Goal: Task Accomplishment & Management: Manage account settings

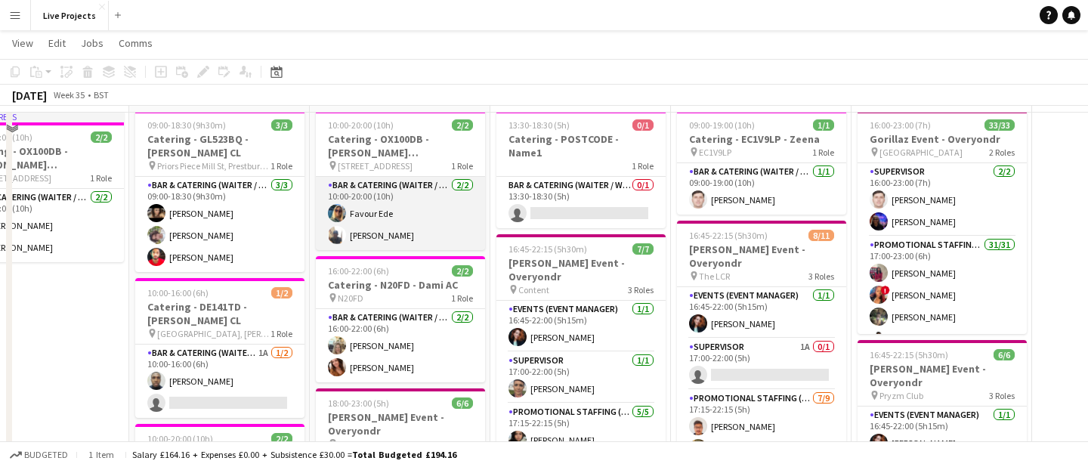
scroll to position [77, 0]
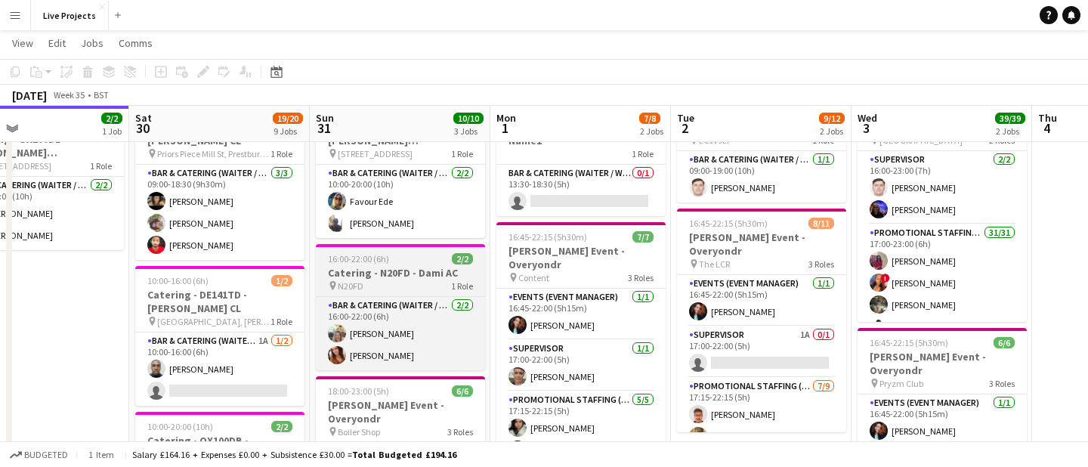
click at [403, 266] on h3 "Catering - N20FD - Dami AC" at bounding box center [400, 273] width 169 height 14
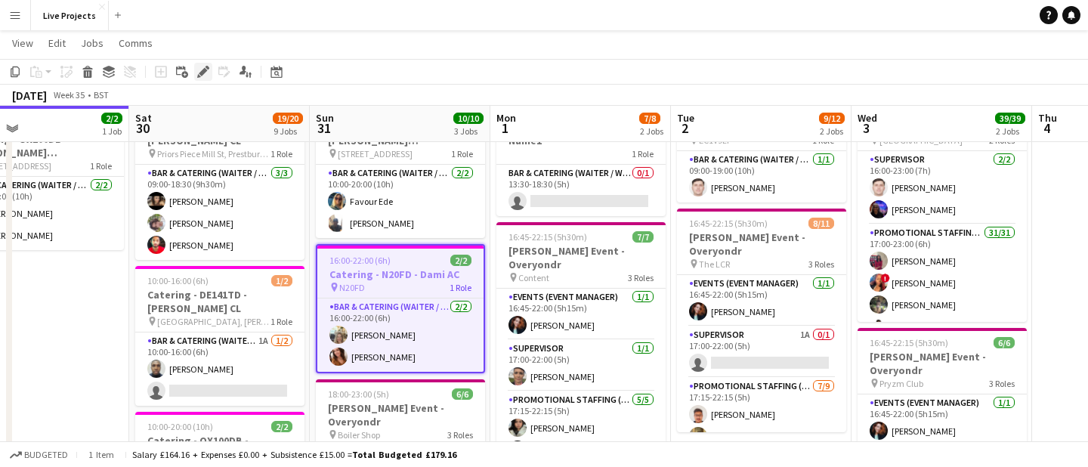
click at [201, 67] on icon "Edit" at bounding box center [203, 72] width 12 height 12
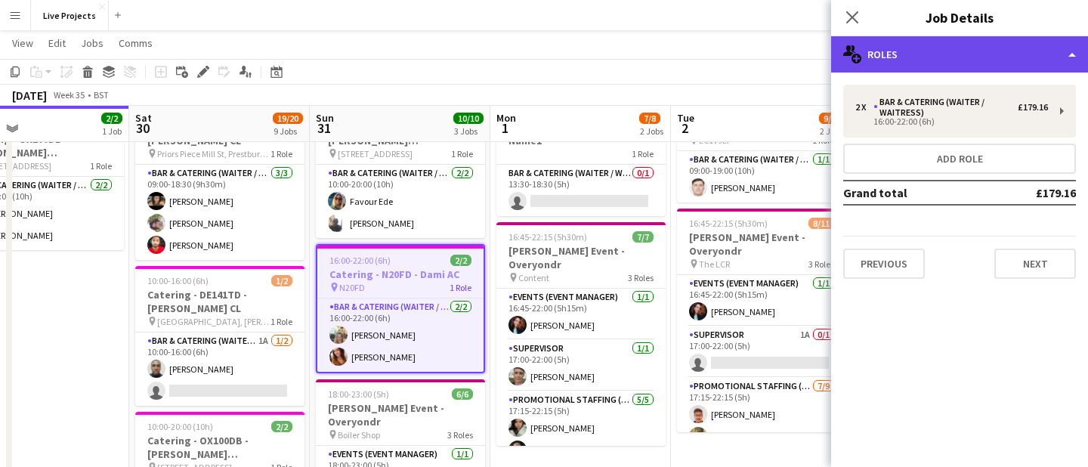
click at [980, 57] on div "multiple-users-add Roles" at bounding box center [959, 54] width 257 height 36
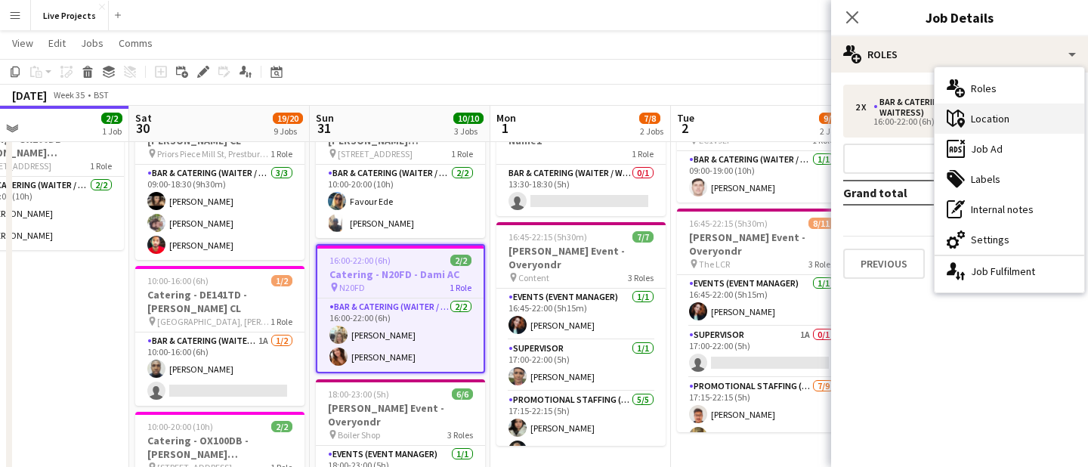
click at [992, 117] on div "maps-pin-1 Location" at bounding box center [1010, 119] width 150 height 30
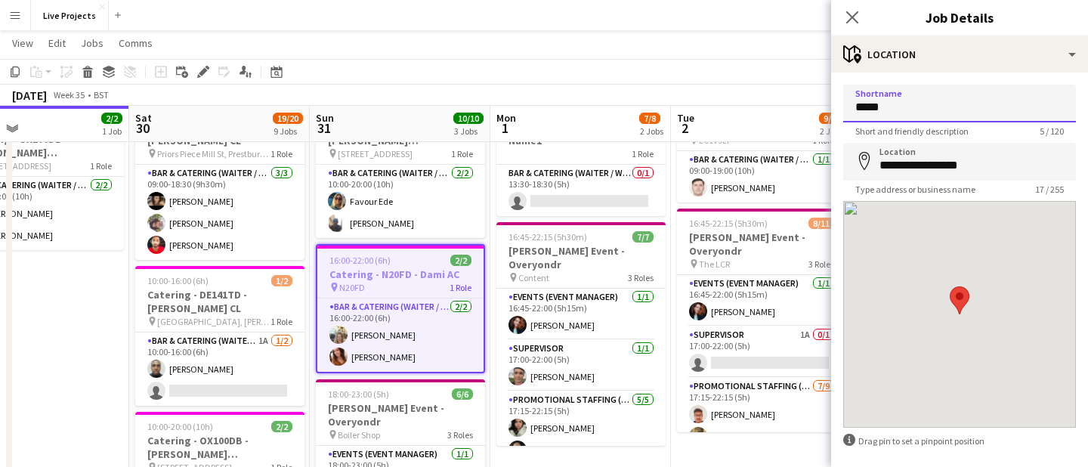
drag, startPoint x: 924, startPoint y: 105, endPoint x: 829, endPoint y: 110, distance: 94.6
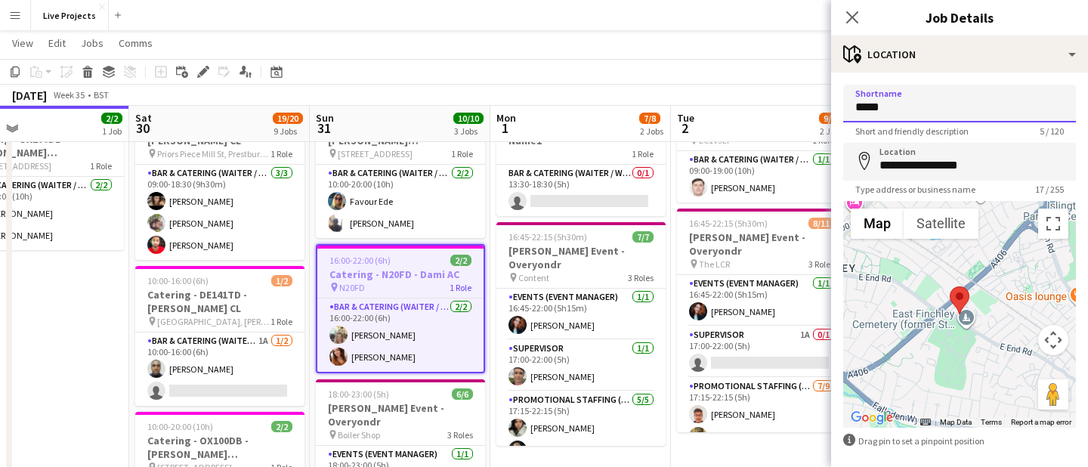
paste input "**********"
type input "**********"
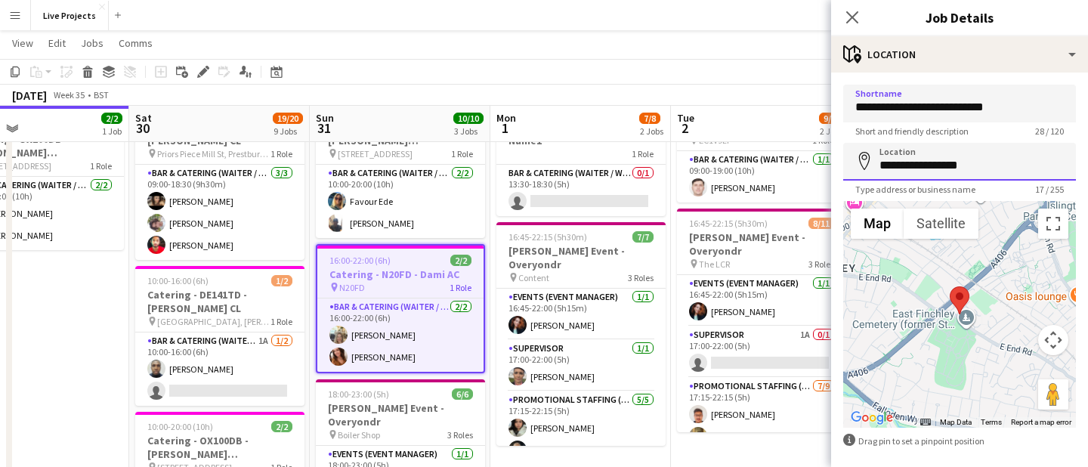
click at [878, 166] on input "**********" at bounding box center [959, 162] width 233 height 38
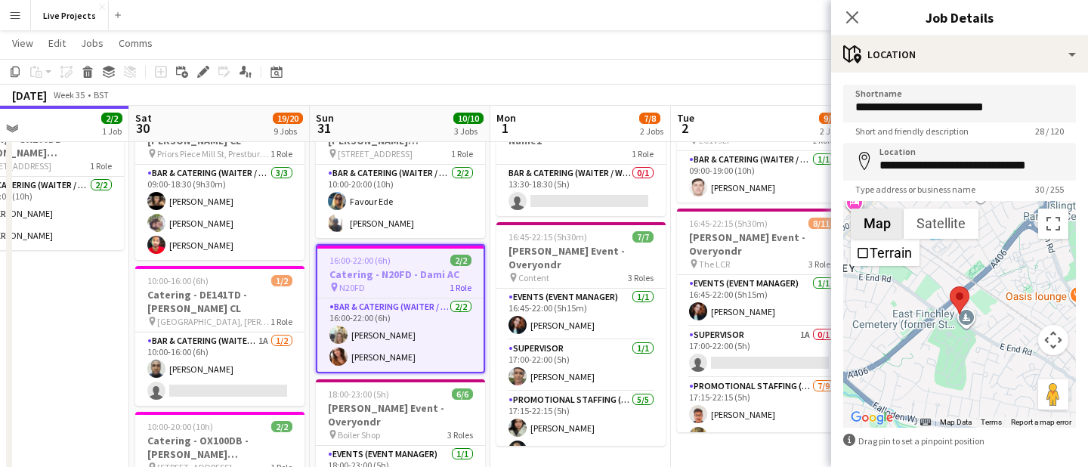
type input "**********"
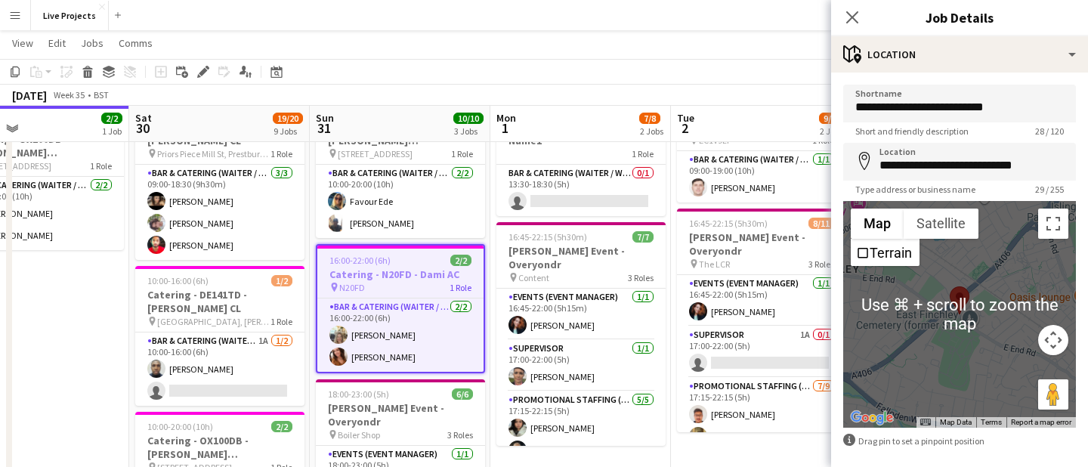
scroll to position [67, 0]
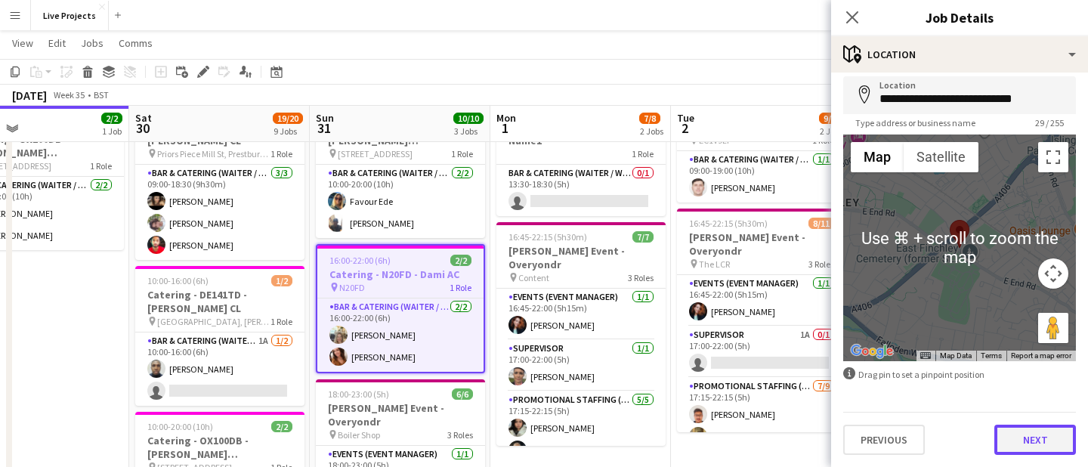
click at [1023, 449] on button "Next" at bounding box center [1036, 440] width 82 height 30
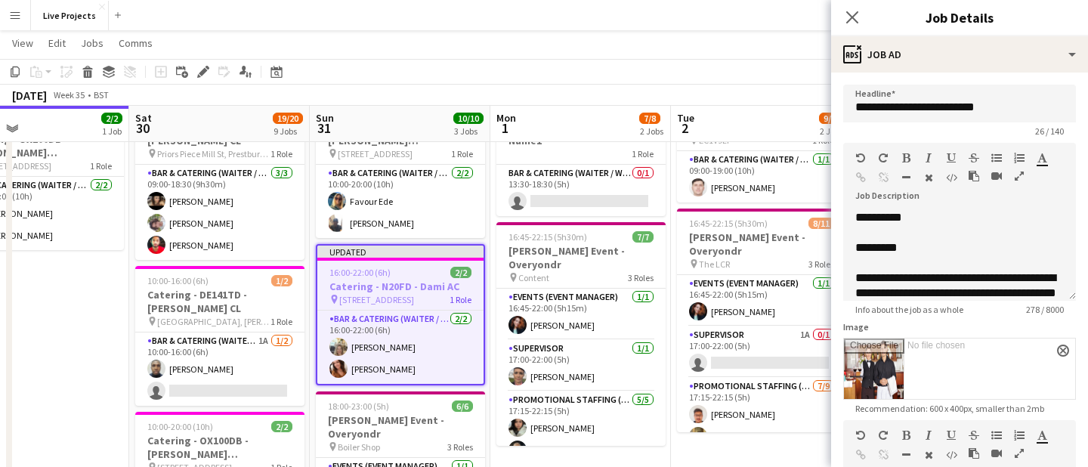
scroll to position [0, 0]
click at [852, 11] on icon "Close pop-in" at bounding box center [852, 17] width 14 height 14
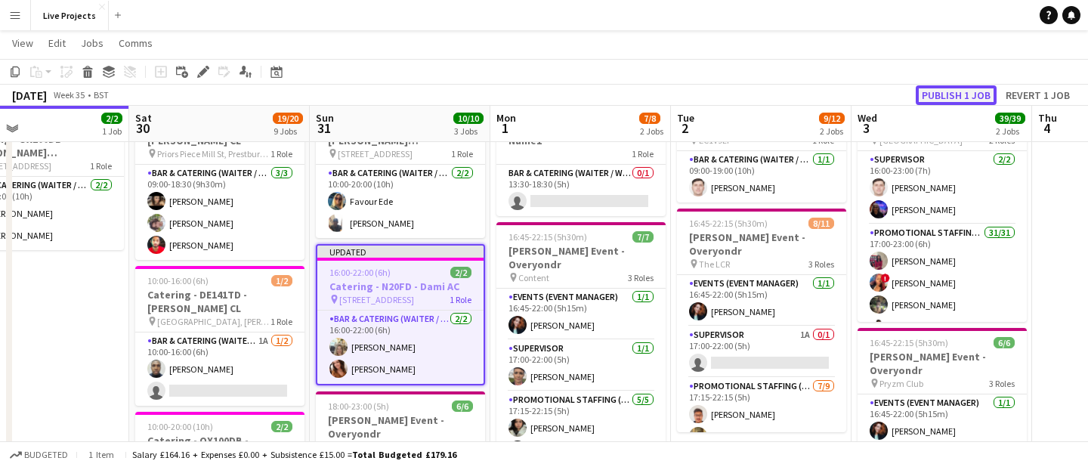
click at [944, 88] on button "Publish 1 job" at bounding box center [956, 95] width 81 height 20
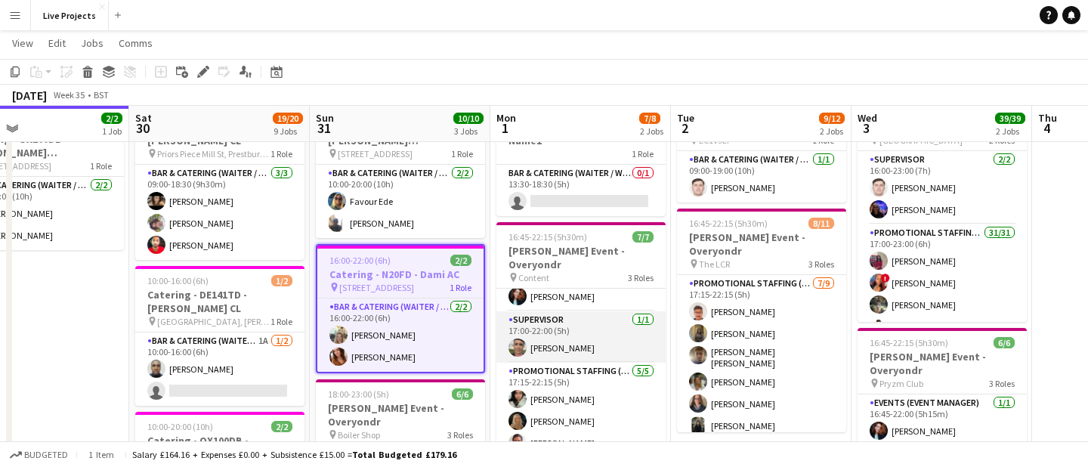
scroll to position [33, 0]
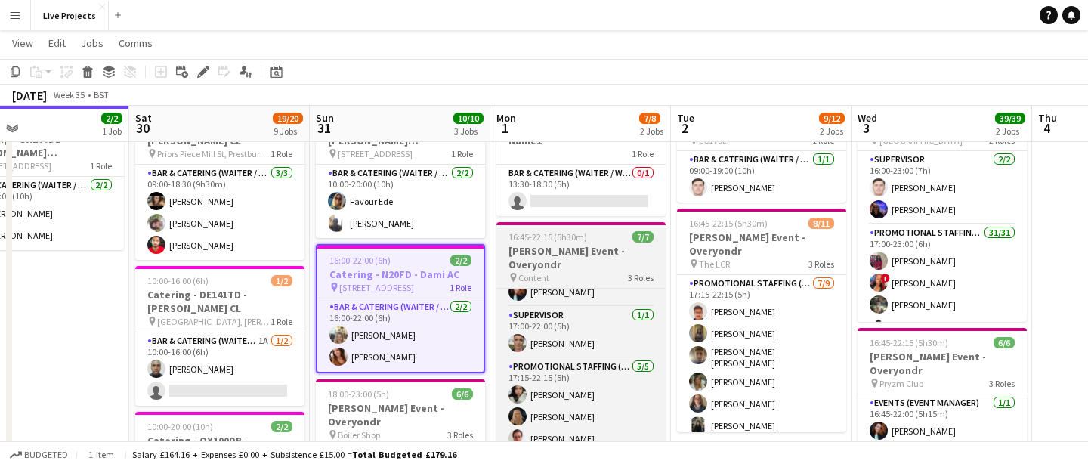
click at [589, 244] on h3 "[PERSON_NAME] Event - Overyondr" at bounding box center [581, 257] width 169 height 27
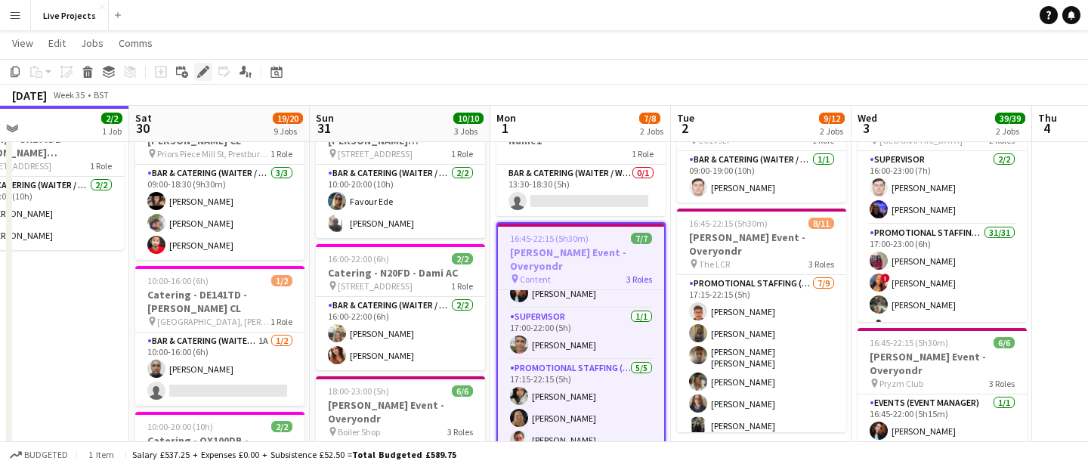
click at [205, 70] on icon at bounding box center [203, 72] width 8 height 8
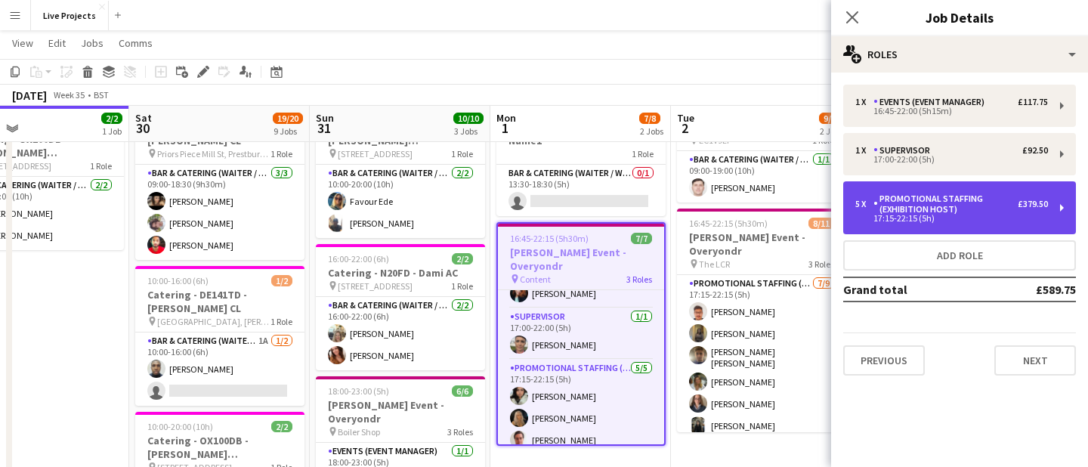
click at [911, 209] on div "Promotional Staffing (Exhibition Host)" at bounding box center [946, 203] width 144 height 21
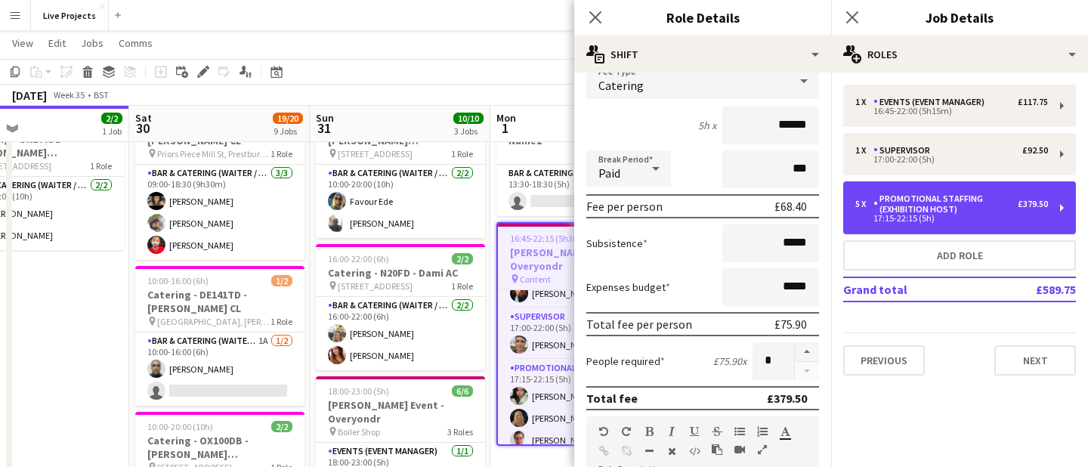
scroll to position [122, 0]
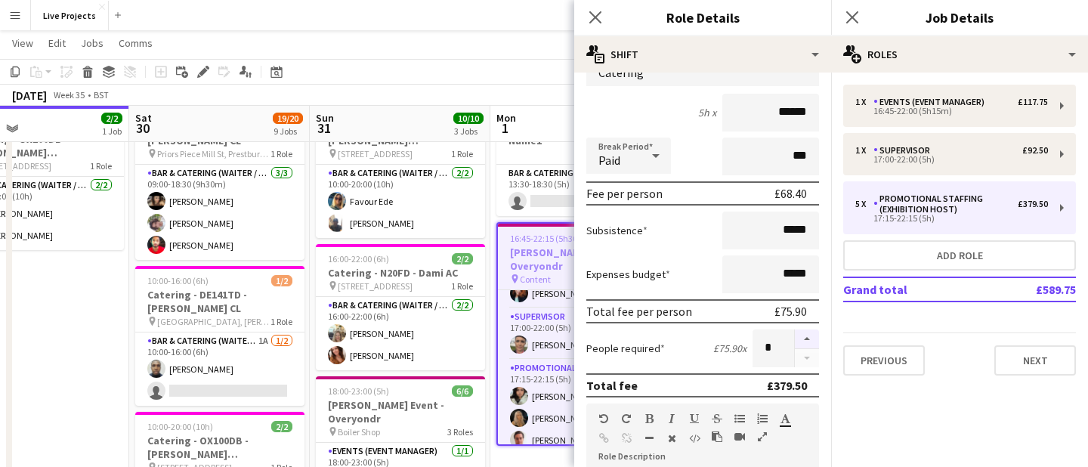
click at [806, 335] on button "button" at bounding box center [807, 340] width 24 height 20
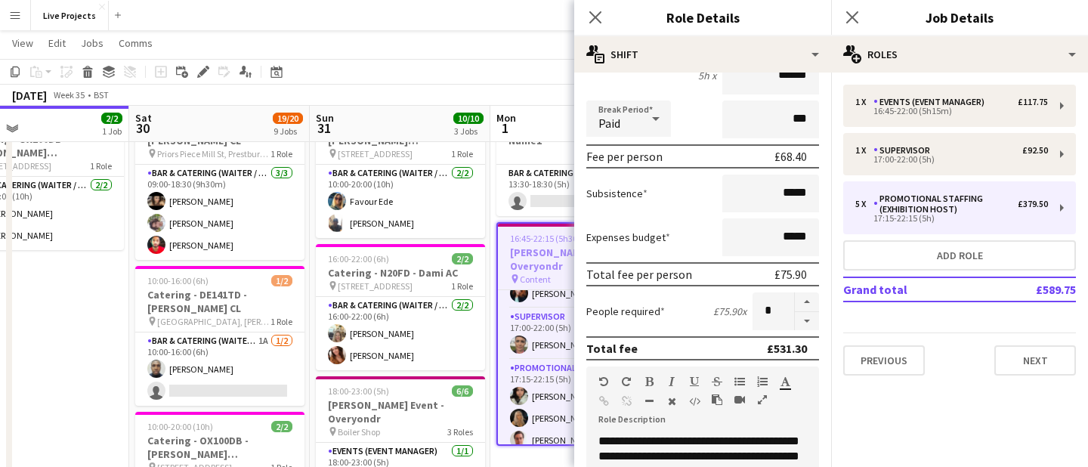
scroll to position [166, 0]
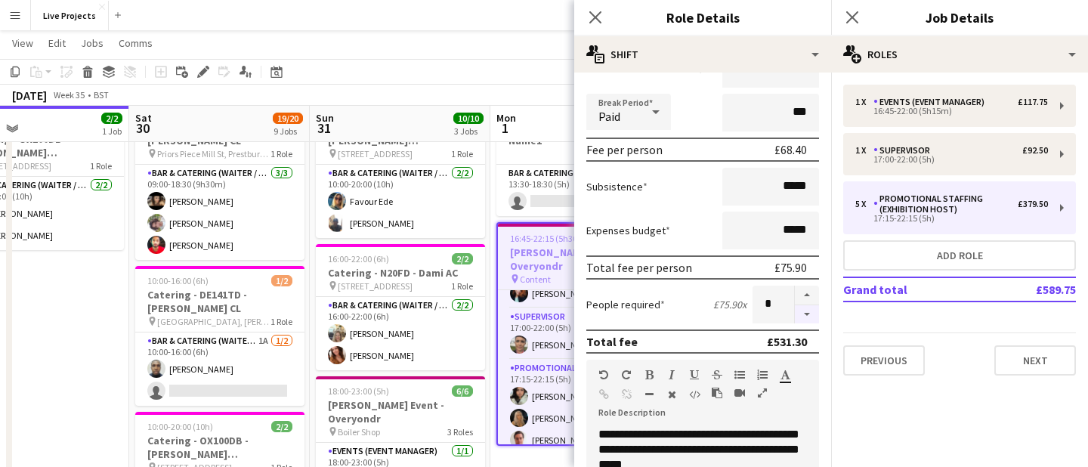
click at [809, 315] on button "button" at bounding box center [807, 314] width 24 height 19
type input "*"
click at [597, 20] on icon "Close pop-in" at bounding box center [595, 17] width 14 height 14
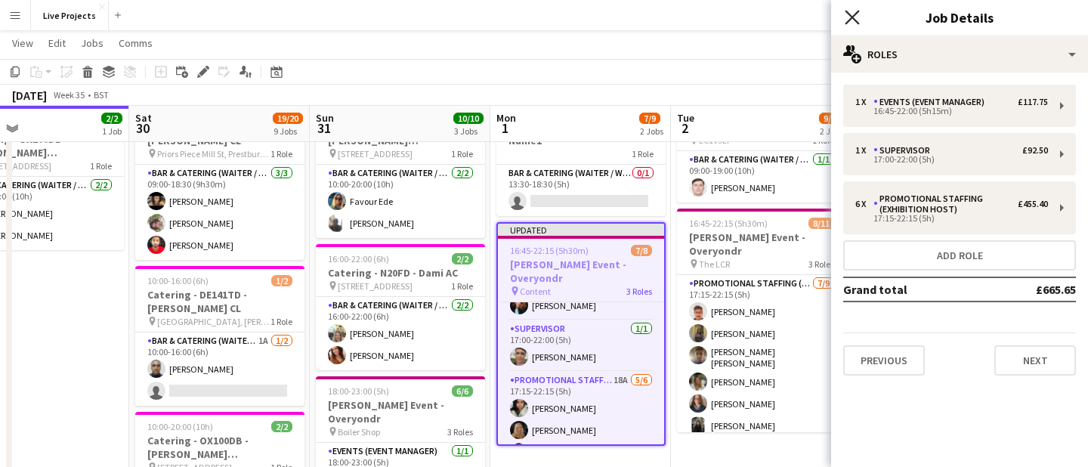
click at [845, 20] on icon "Close pop-in" at bounding box center [852, 17] width 14 height 14
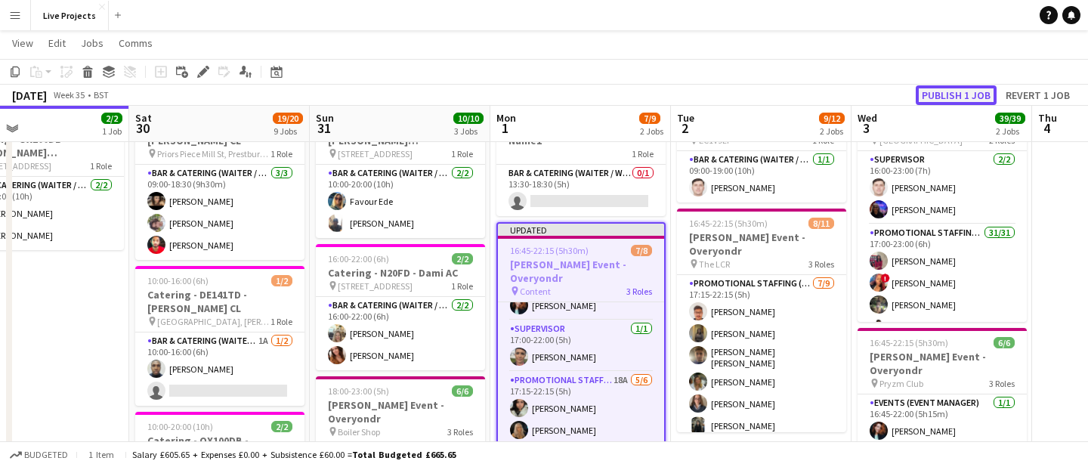
click at [935, 97] on button "Publish 1 job" at bounding box center [956, 95] width 81 height 20
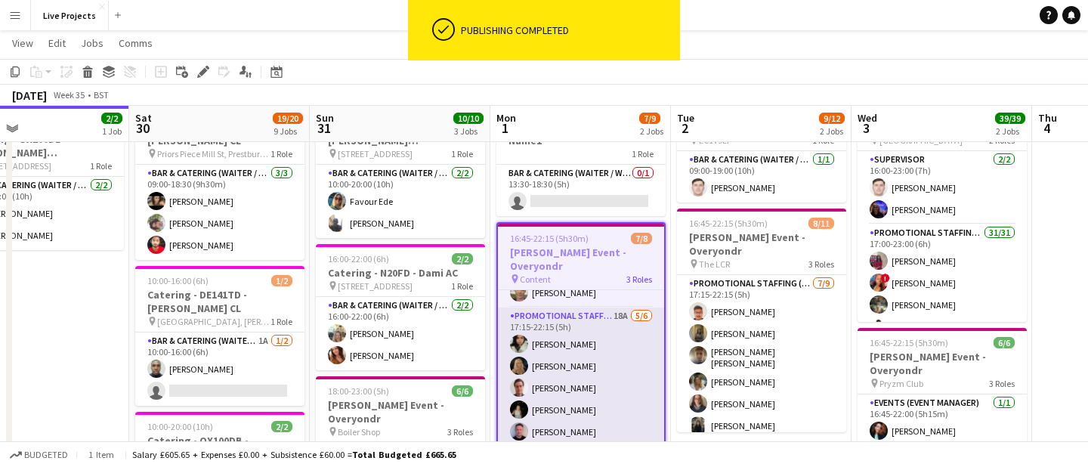
scroll to position [85, 0]
click at [580, 357] on app-card-role "Promotional Staffing (Exhibition Host) 18A [DATE] 17:15-22:15 (5h) [PERSON_NAME…" at bounding box center [581, 388] width 166 height 161
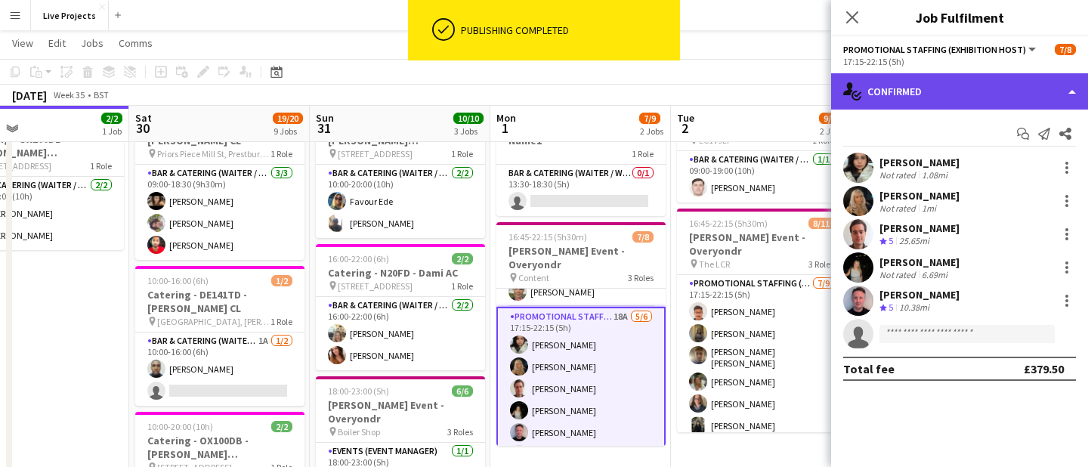
click at [1001, 102] on div "single-neutral-actions-check-2 Confirmed" at bounding box center [959, 91] width 257 height 36
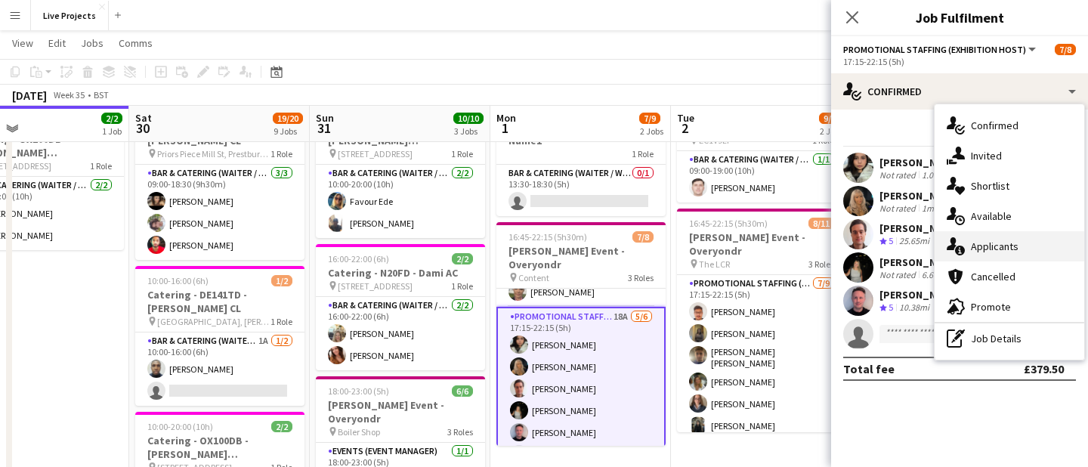
click at [1001, 237] on div "single-neutral-actions-information Applicants" at bounding box center [1010, 246] width 150 height 30
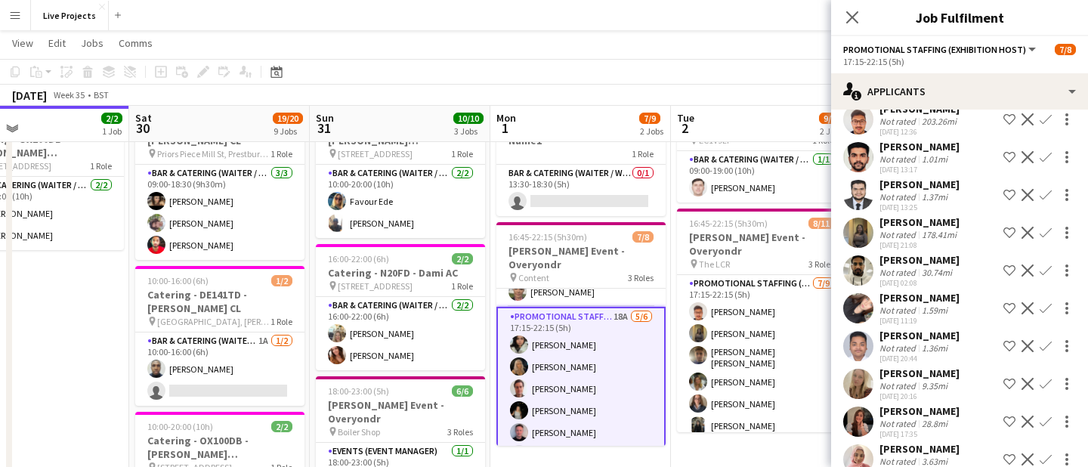
scroll to position [421, 0]
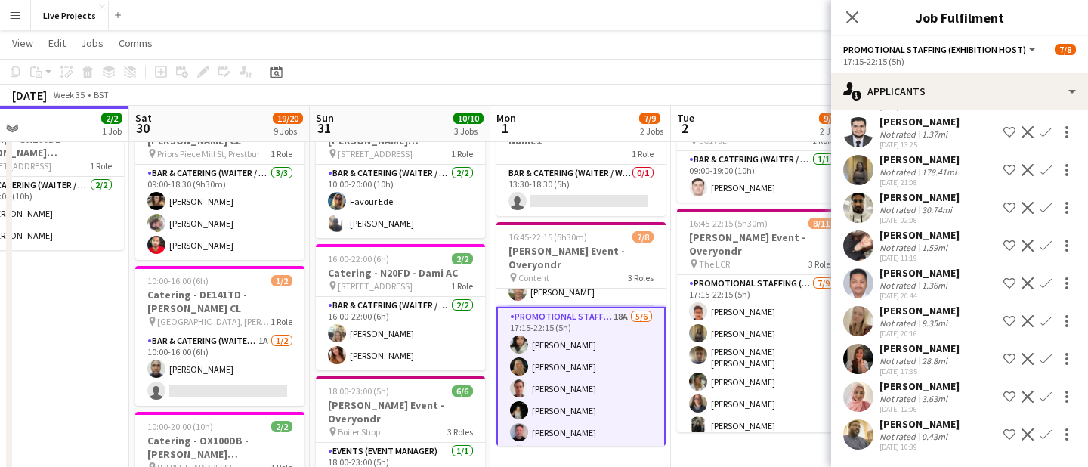
click at [928, 304] on div "[PERSON_NAME]" at bounding box center [920, 311] width 80 height 14
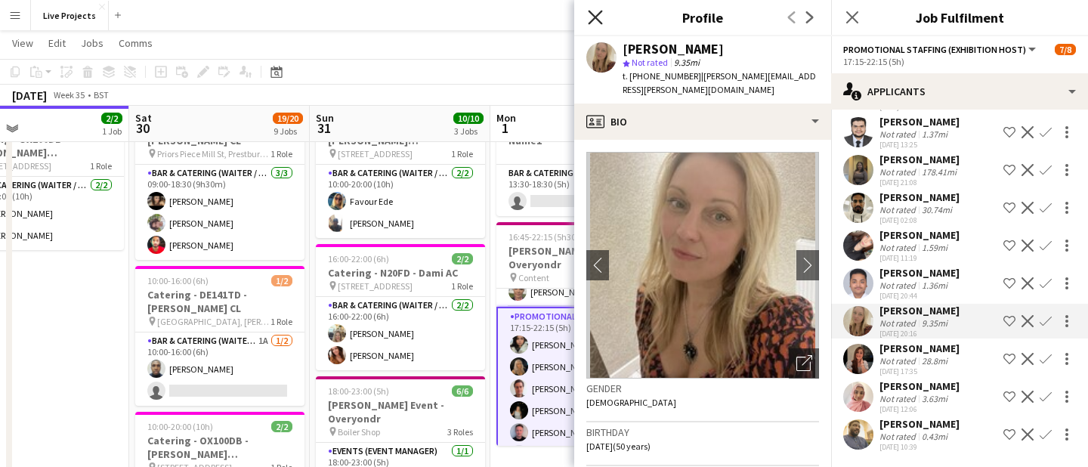
click at [594, 10] on icon "Close pop-in" at bounding box center [595, 17] width 14 height 14
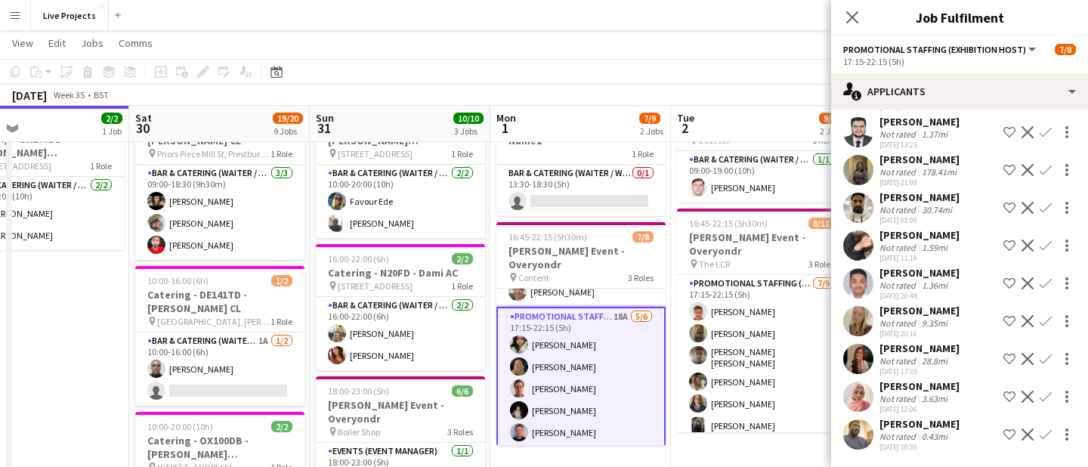
click at [1044, 315] on app-icon "Confirm" at bounding box center [1046, 321] width 12 height 12
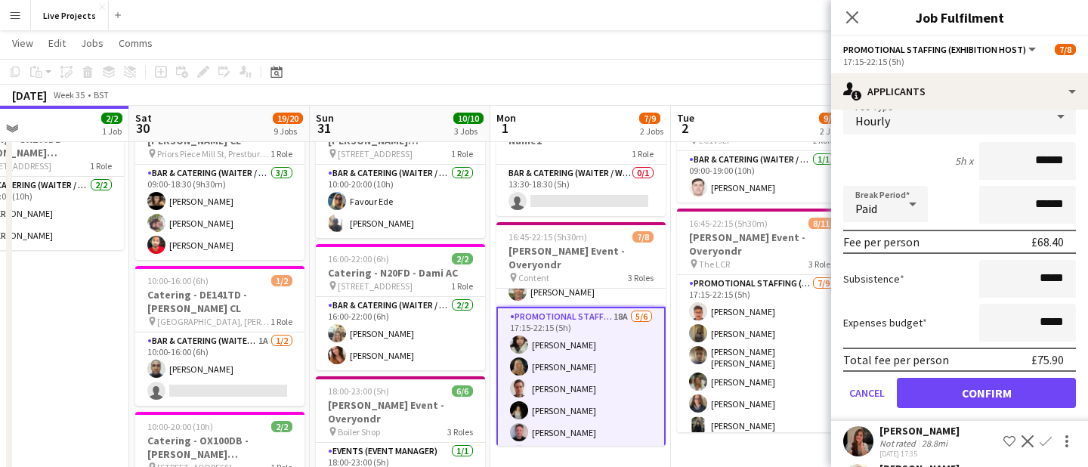
scroll to position [681, 0]
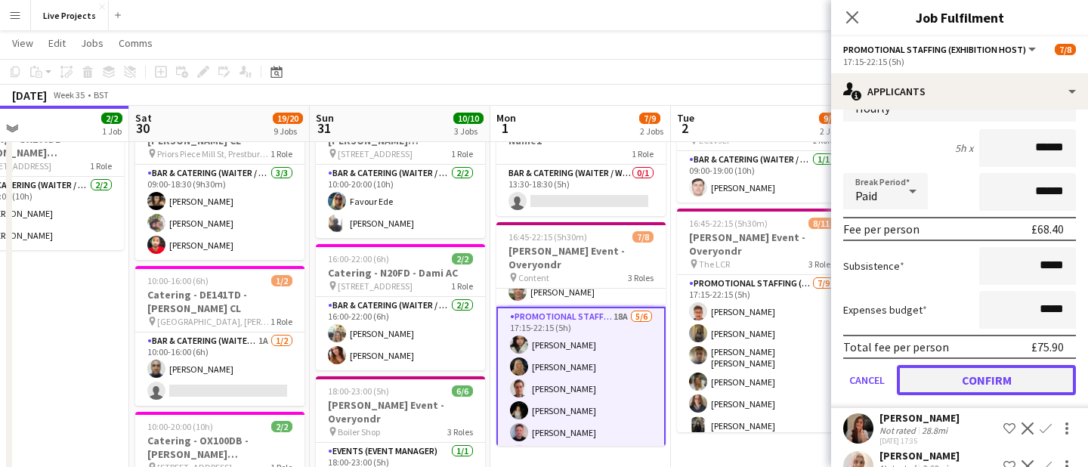
click at [973, 379] on button "Confirm" at bounding box center [986, 380] width 179 height 30
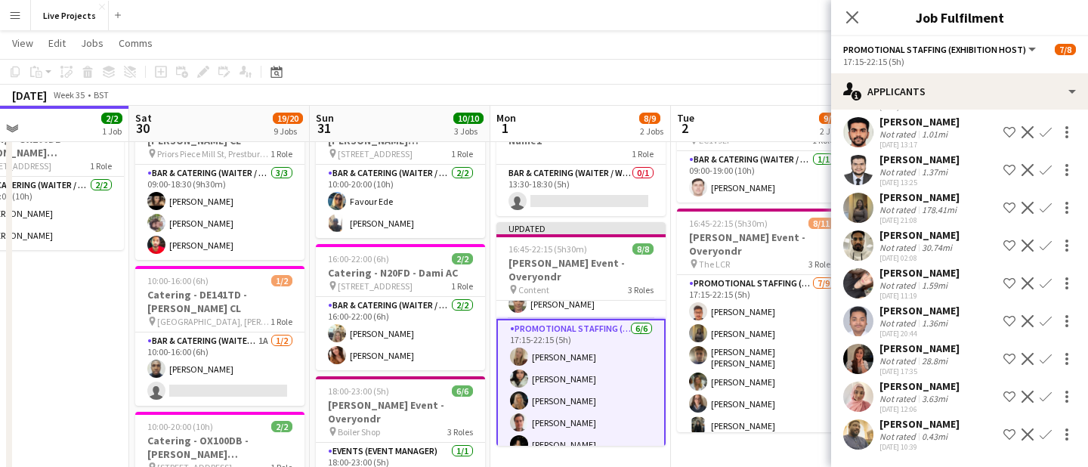
scroll to position [300, 0]
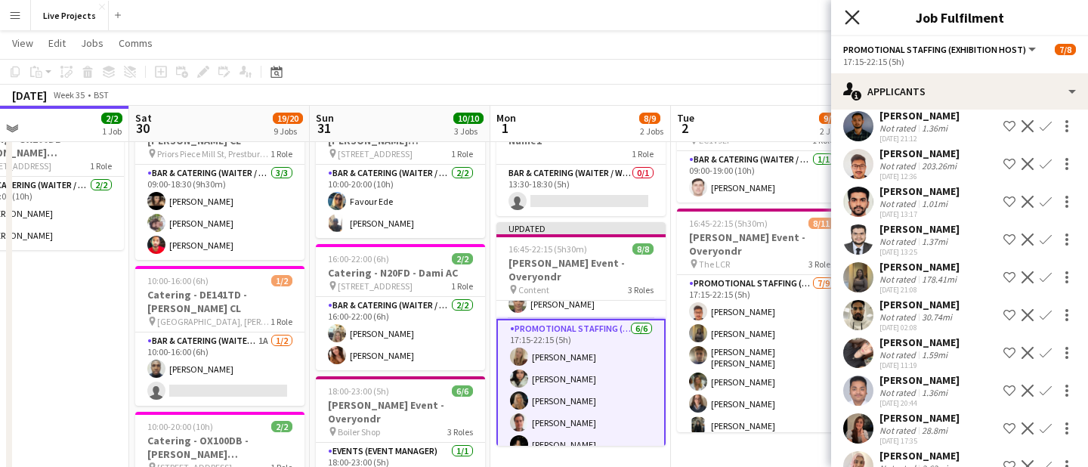
click at [847, 19] on icon "Close pop-in" at bounding box center [852, 17] width 14 height 14
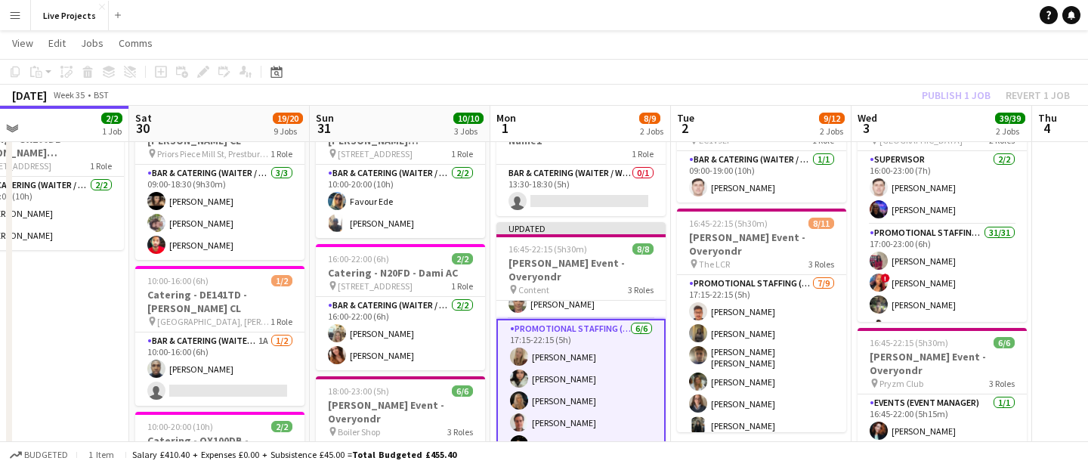
click at [954, 97] on div "Publish 1 job Revert 1 job" at bounding box center [996, 95] width 184 height 20
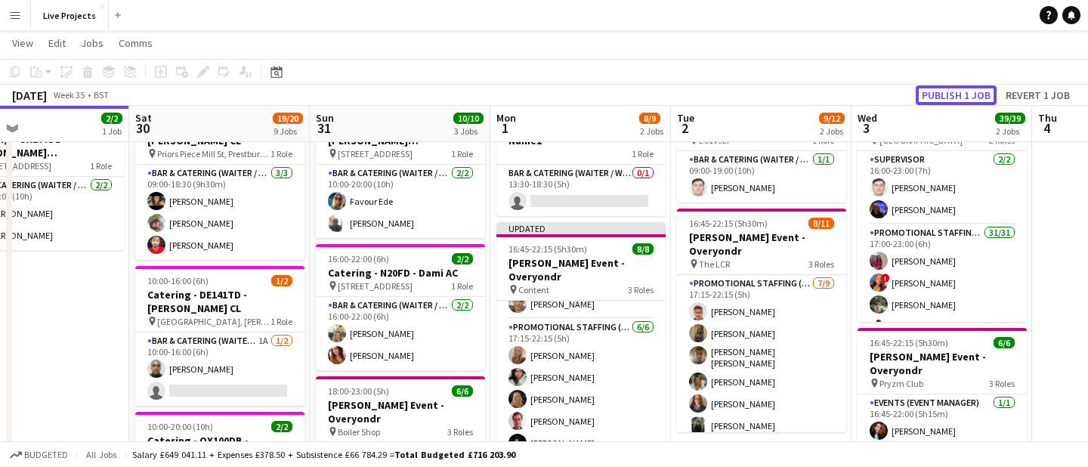
click at [954, 97] on button "Publish 1 job" at bounding box center [956, 95] width 81 height 20
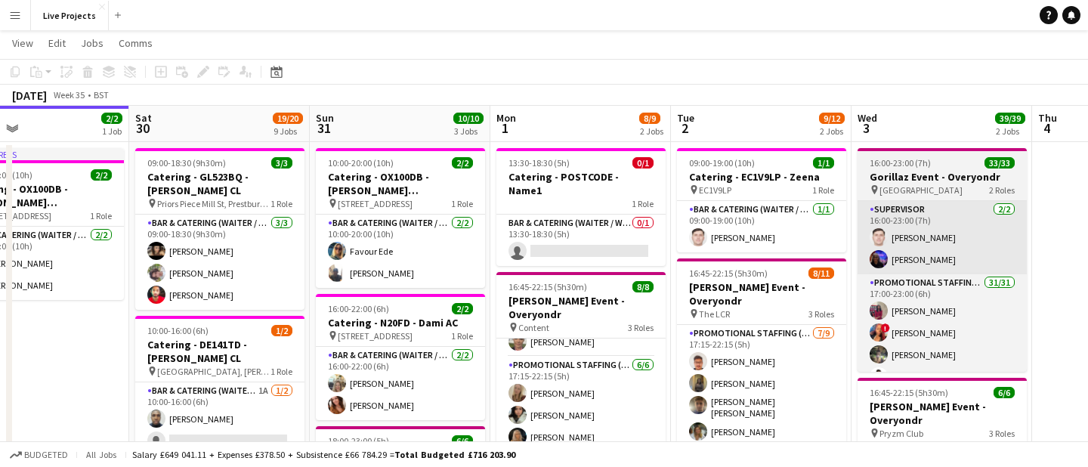
scroll to position [0, 0]
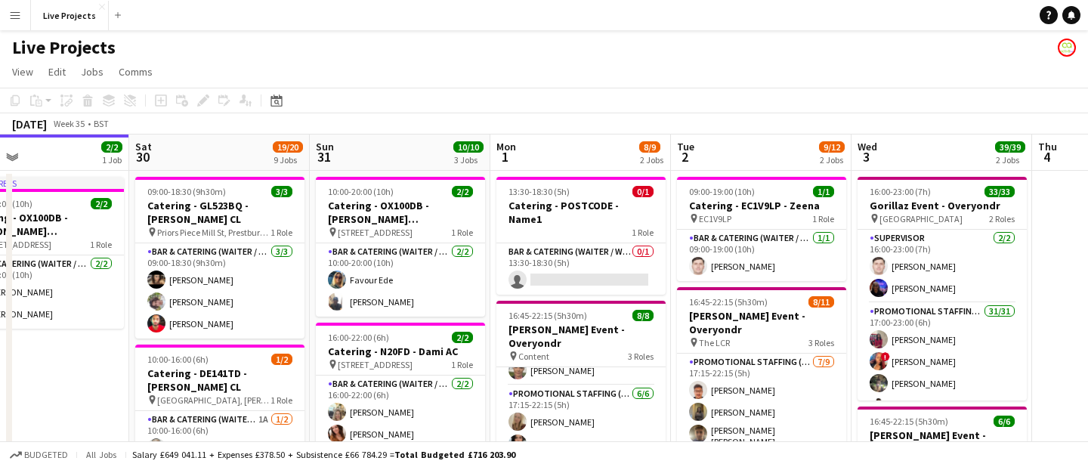
click at [15, 15] on app-icon "Menu" at bounding box center [15, 15] width 12 height 12
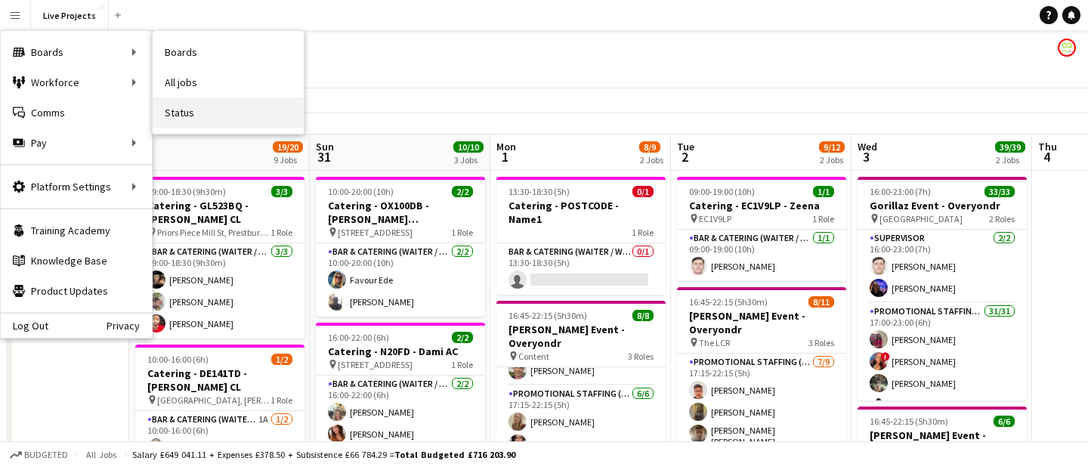
click at [194, 107] on link "Status" at bounding box center [228, 112] width 151 height 30
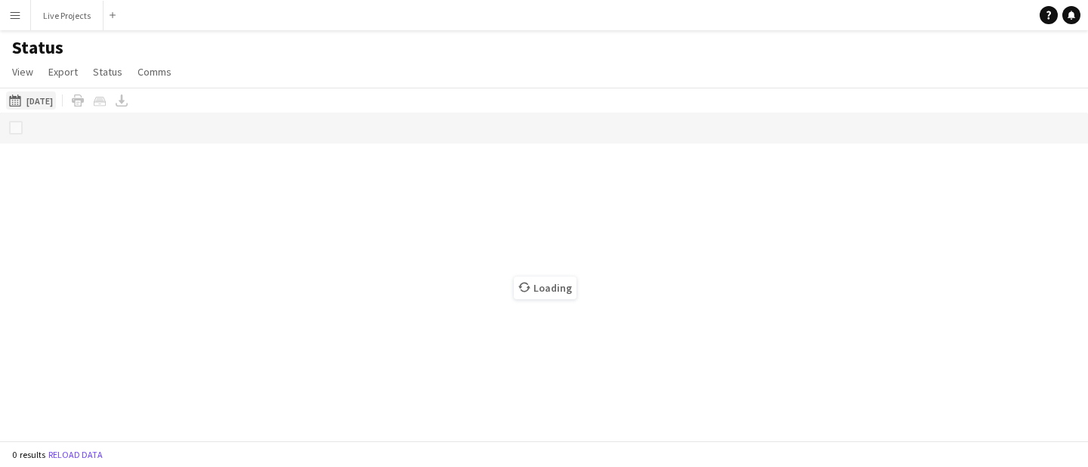
click at [50, 107] on button "[DATE] to [DATE] [DATE]" at bounding box center [31, 100] width 50 height 18
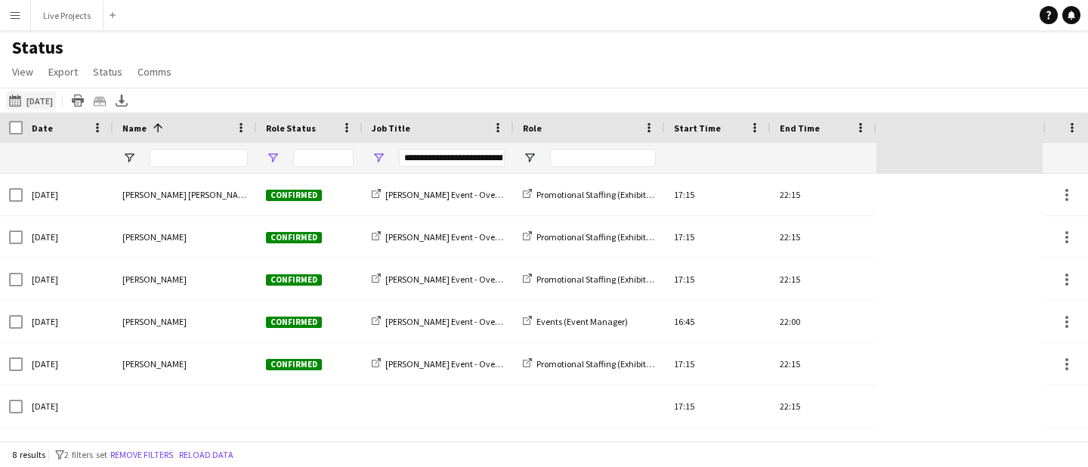
type input "**********"
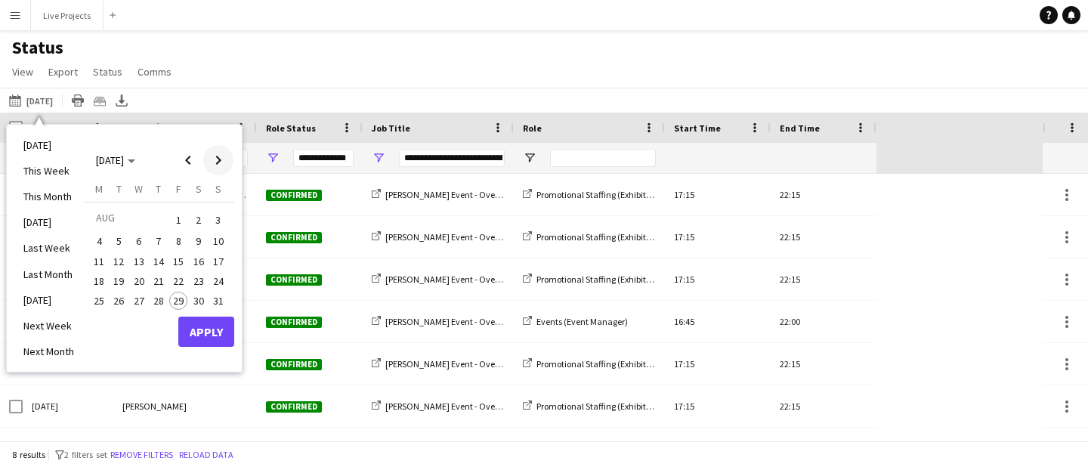
click at [215, 153] on span "Next month" at bounding box center [218, 160] width 30 height 30
click at [142, 237] on span "3" at bounding box center [139, 238] width 18 height 18
click at [200, 344] on button "Apply" at bounding box center [206, 348] width 56 height 30
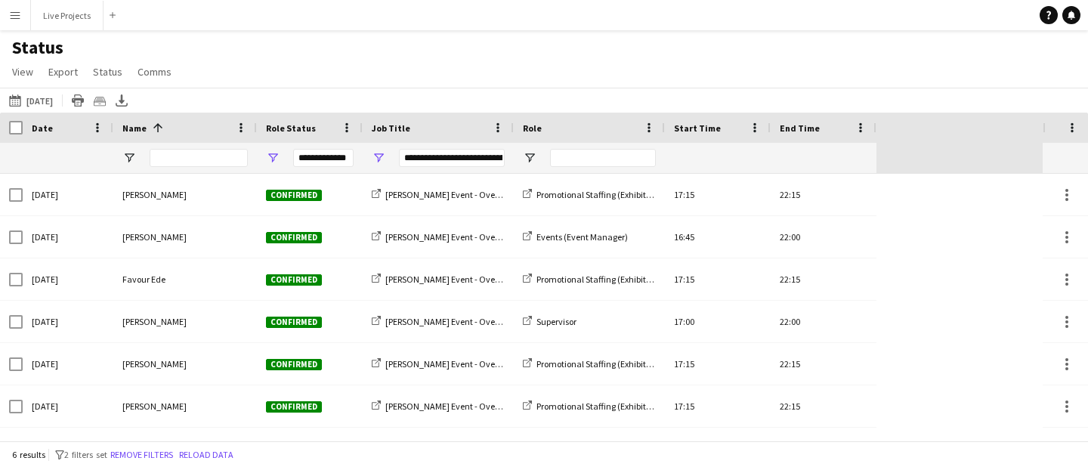
click at [404, 159] on div "**********" at bounding box center [452, 158] width 106 height 18
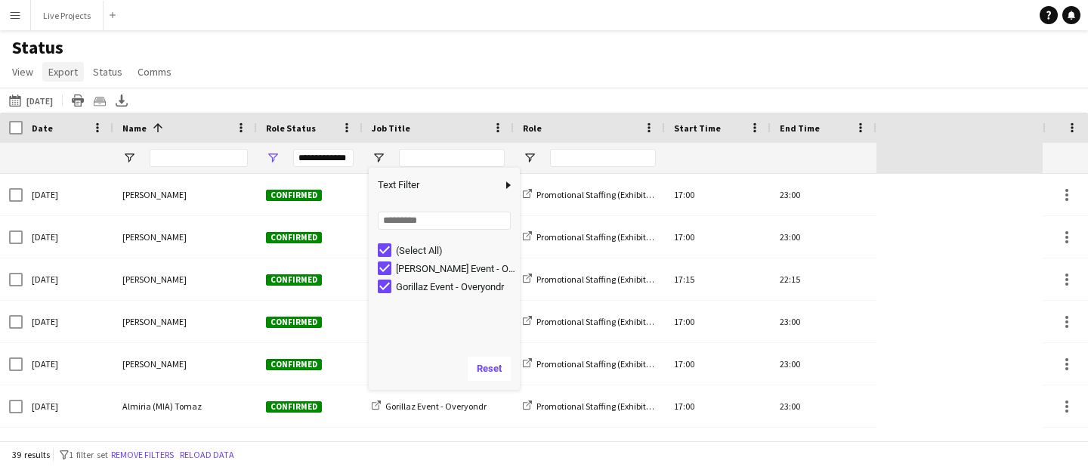
click at [58, 72] on span "Export" at bounding box center [62, 72] width 29 height 14
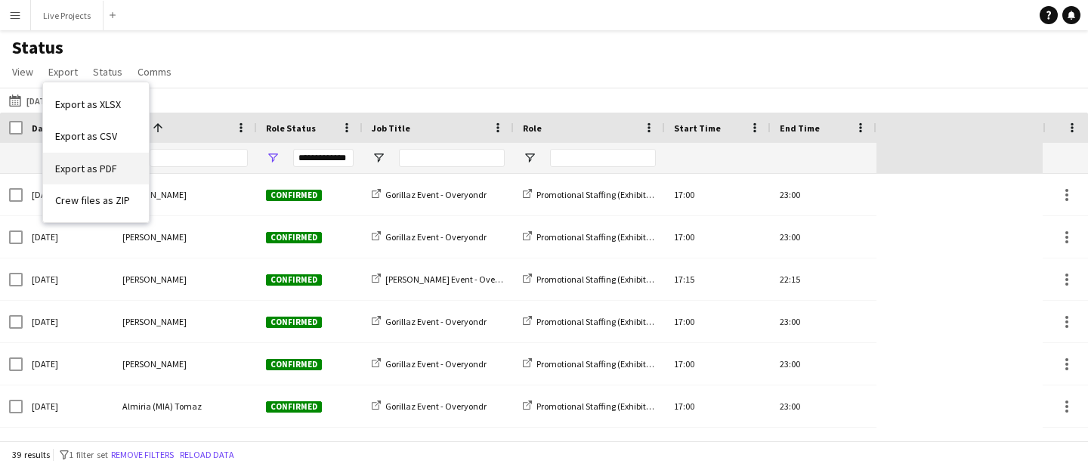
click at [79, 170] on span "Export as PDF" at bounding box center [86, 169] width 62 height 14
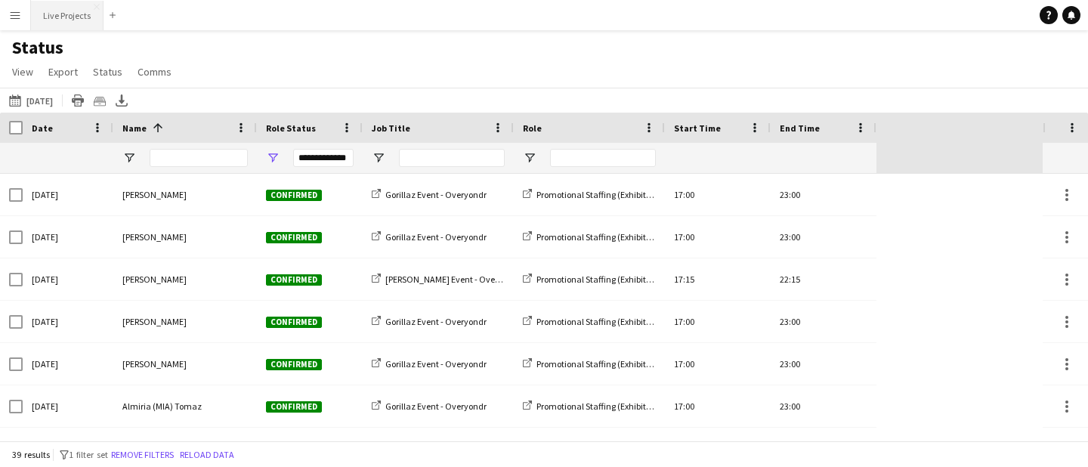
click at [82, 16] on button "Live Projects Close" at bounding box center [67, 15] width 73 height 29
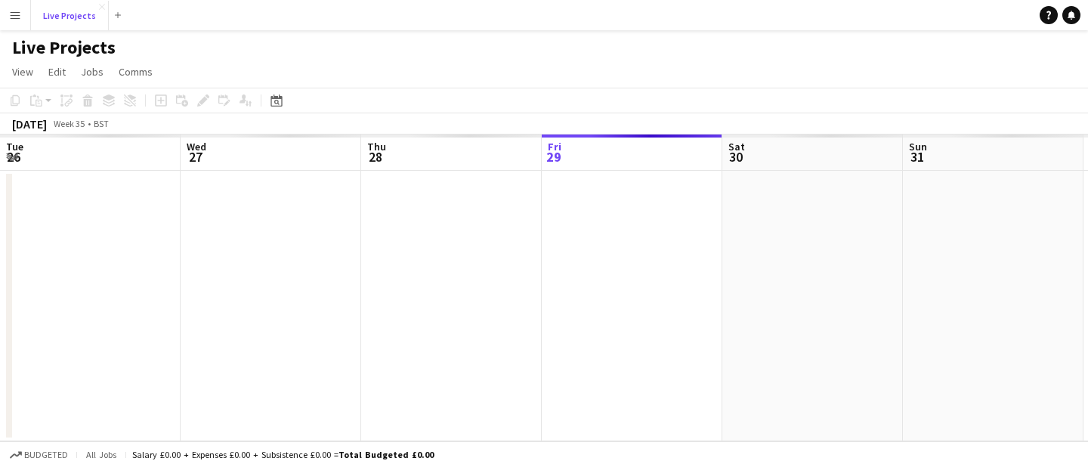
scroll to position [0, 361]
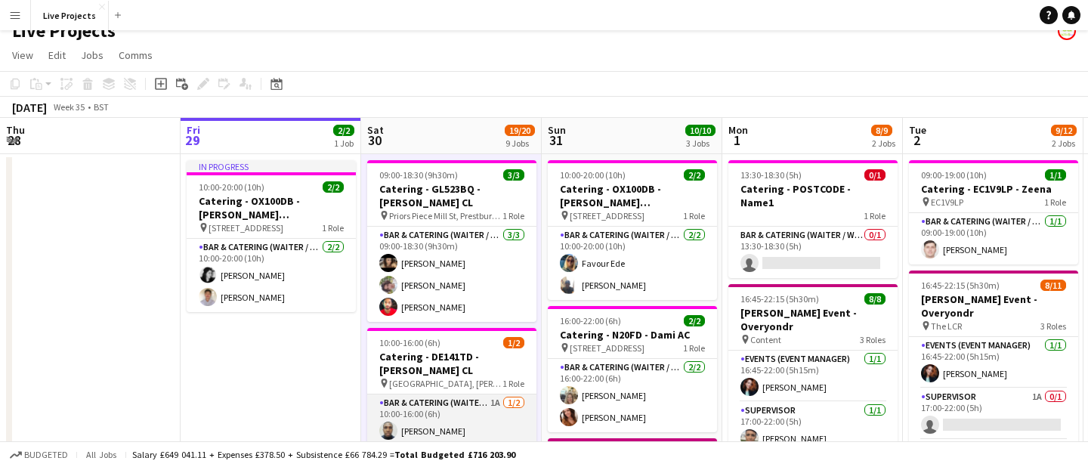
click at [476, 413] on app-card-role "Bar & Catering (Waiter / waitress) 1A [DATE] 10:00-16:00 (6h) Ayomipo Adegeye s…" at bounding box center [451, 431] width 169 height 73
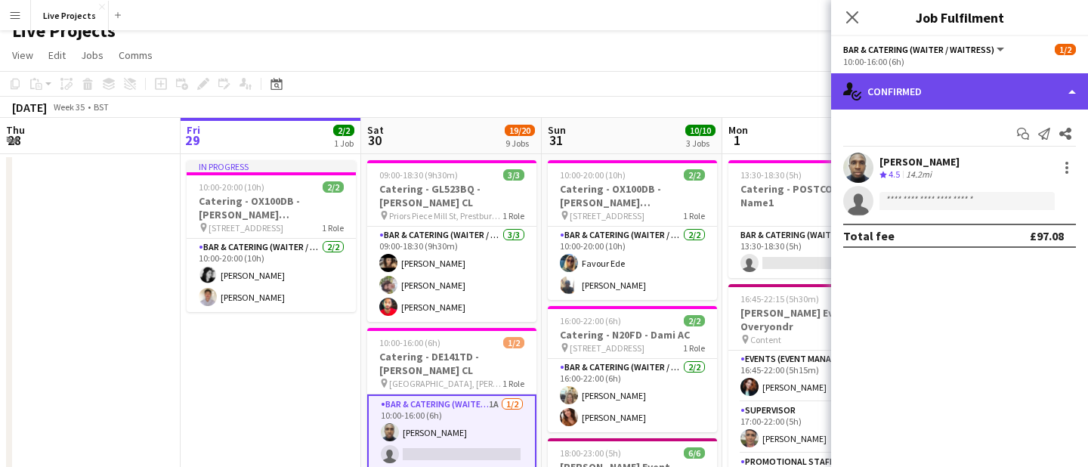
click at [982, 98] on div "single-neutral-actions-check-2 Confirmed" at bounding box center [959, 91] width 257 height 36
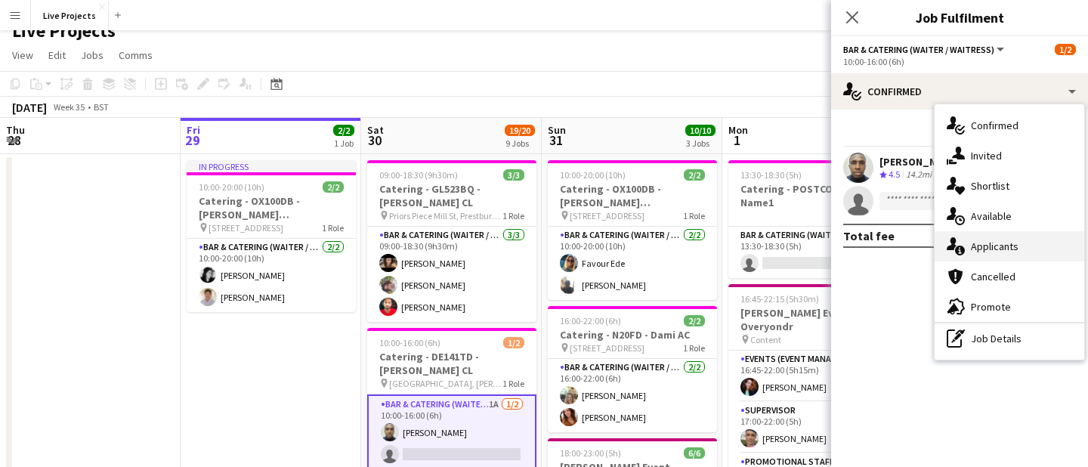
click at [989, 249] on div "single-neutral-actions-information Applicants" at bounding box center [1010, 246] width 150 height 30
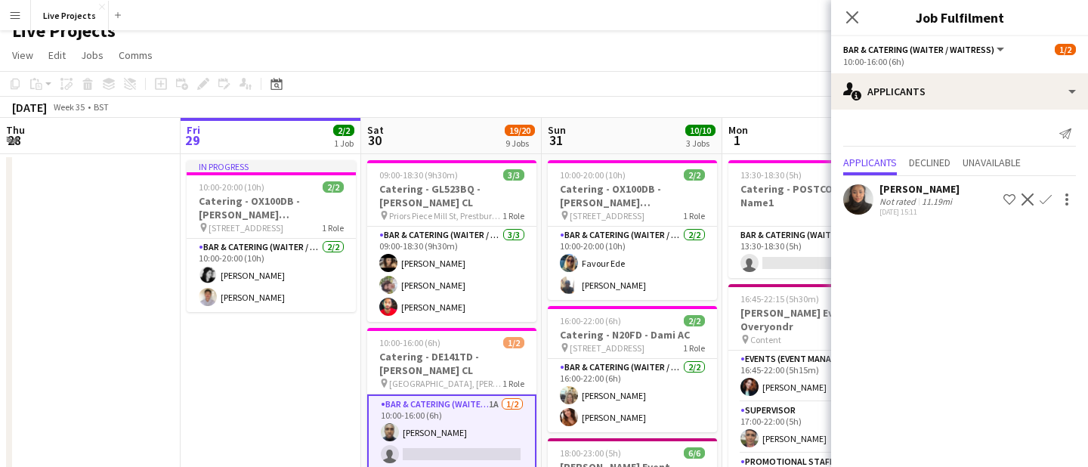
click at [1047, 197] on app-icon "Confirm" at bounding box center [1046, 199] width 12 height 12
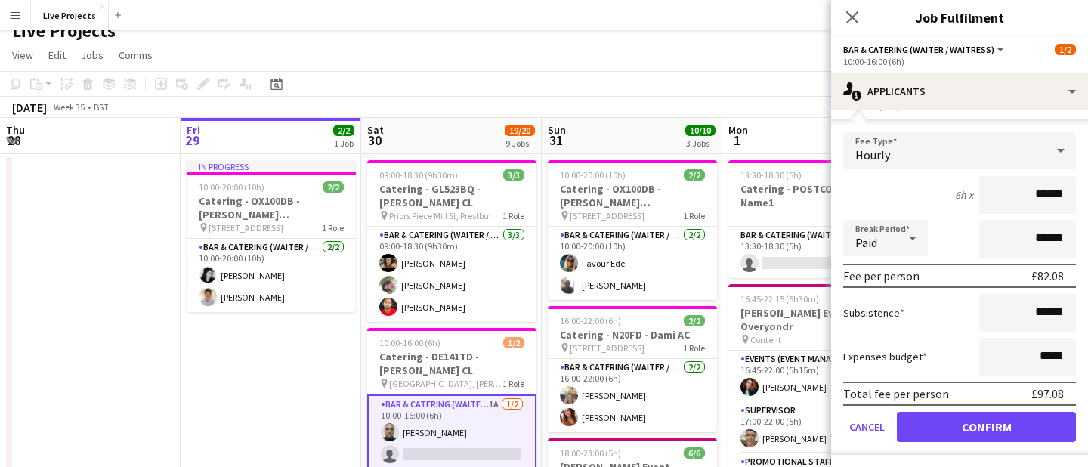
scroll to position [108, 0]
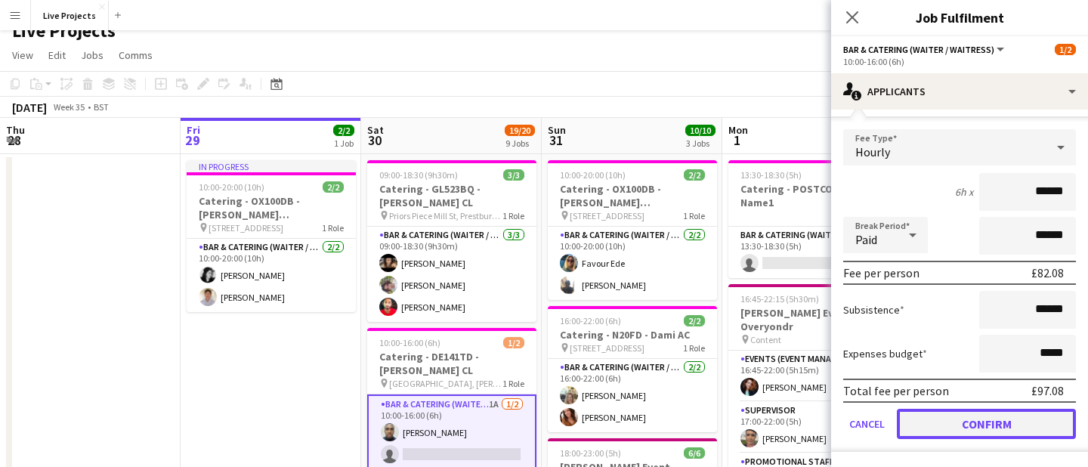
click at [957, 422] on button "Confirm" at bounding box center [986, 424] width 179 height 30
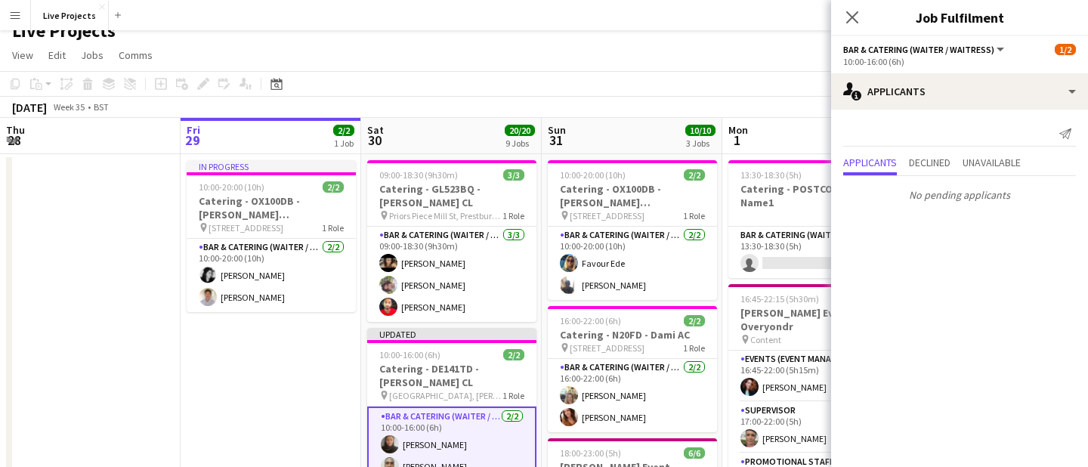
scroll to position [0, 0]
click at [855, 20] on icon at bounding box center [852, 17] width 14 height 14
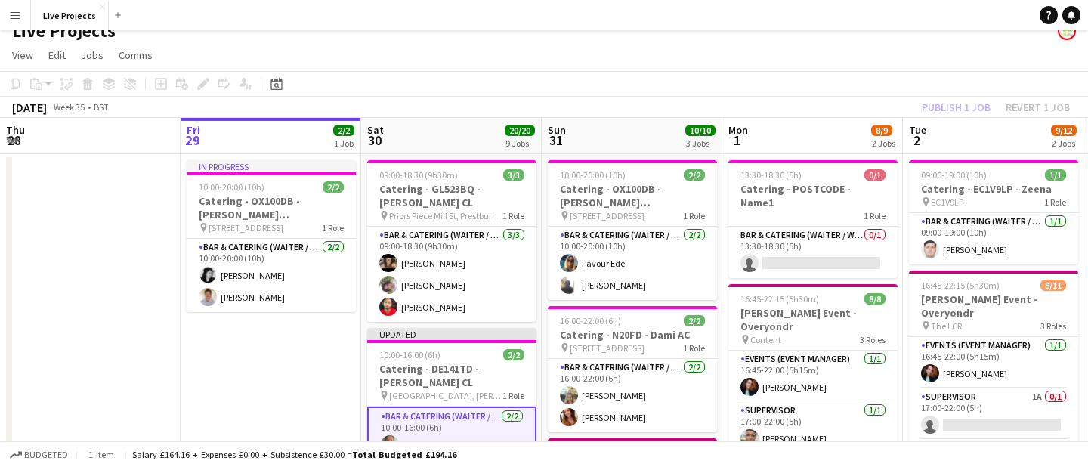
click at [941, 100] on div "Publish 1 job Revert 1 job" at bounding box center [996, 107] width 184 height 20
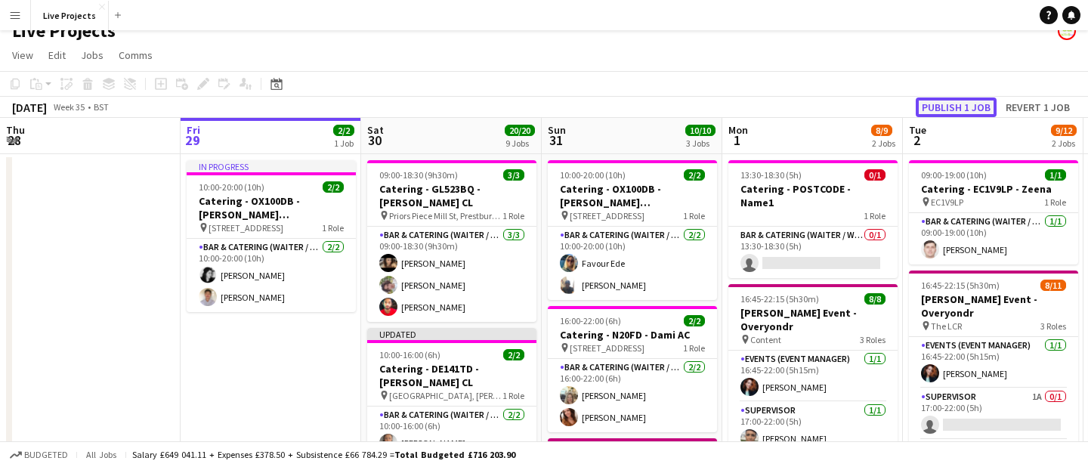
click at [941, 105] on button "Publish 1 job" at bounding box center [956, 107] width 81 height 20
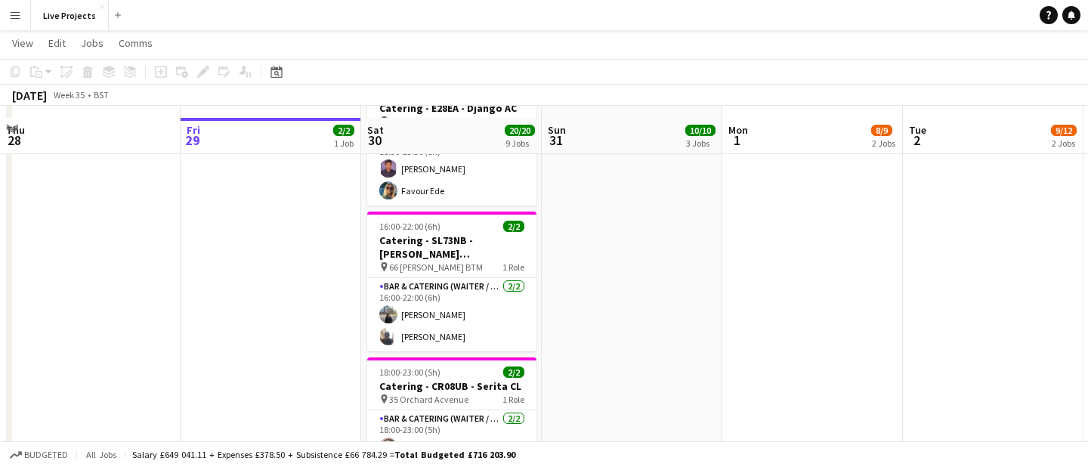
scroll to position [918, 0]
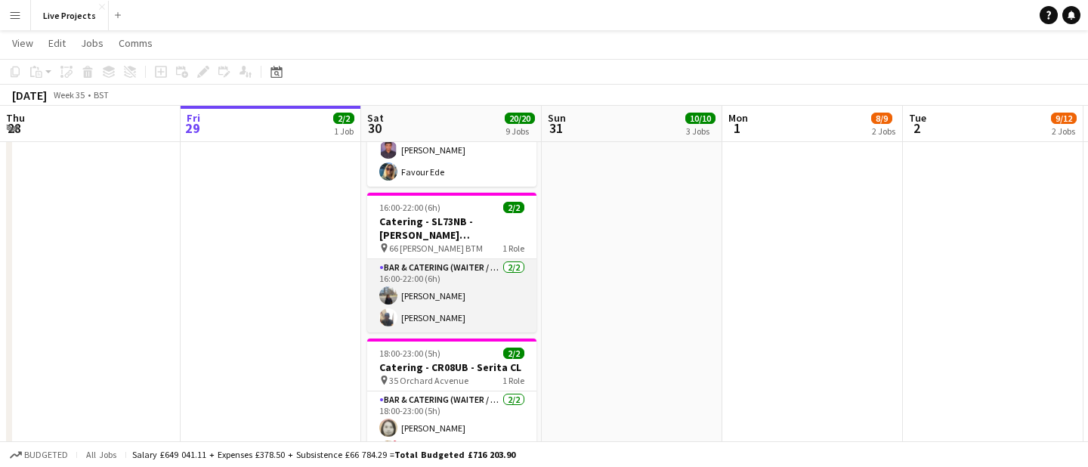
click at [446, 259] on app-card-role "Bar & Catering (Waiter / waitress) [DATE] 16:00-22:00 (6h) [PERSON_NAME] [PERSO…" at bounding box center [451, 295] width 169 height 73
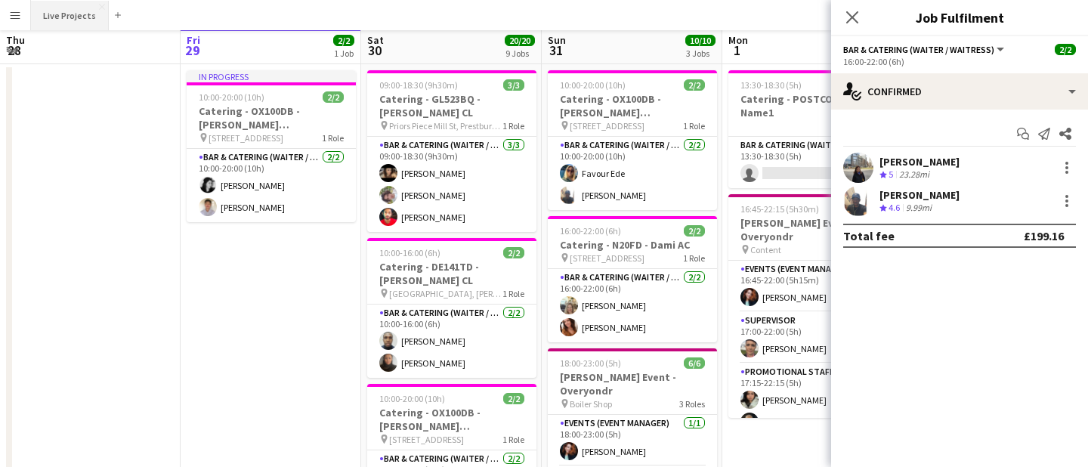
scroll to position [0, 0]
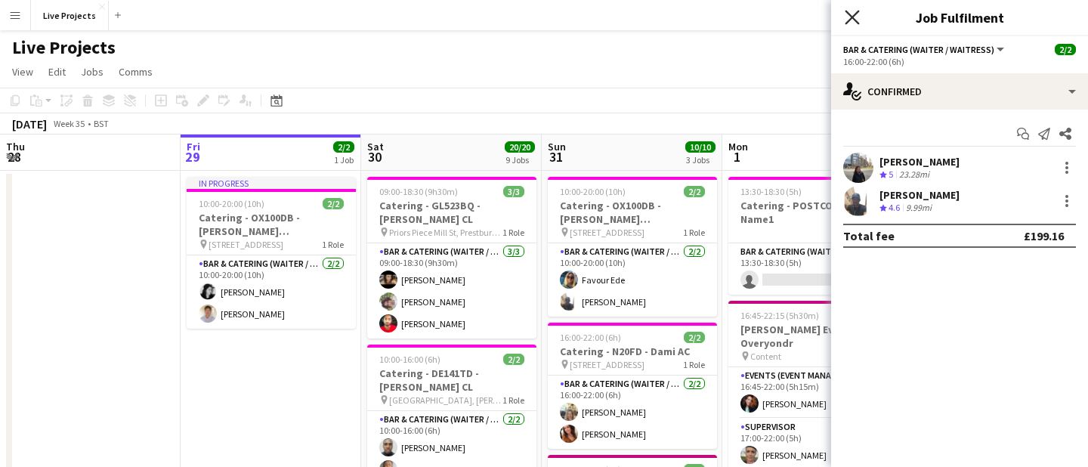
click at [853, 17] on icon at bounding box center [852, 17] width 14 height 14
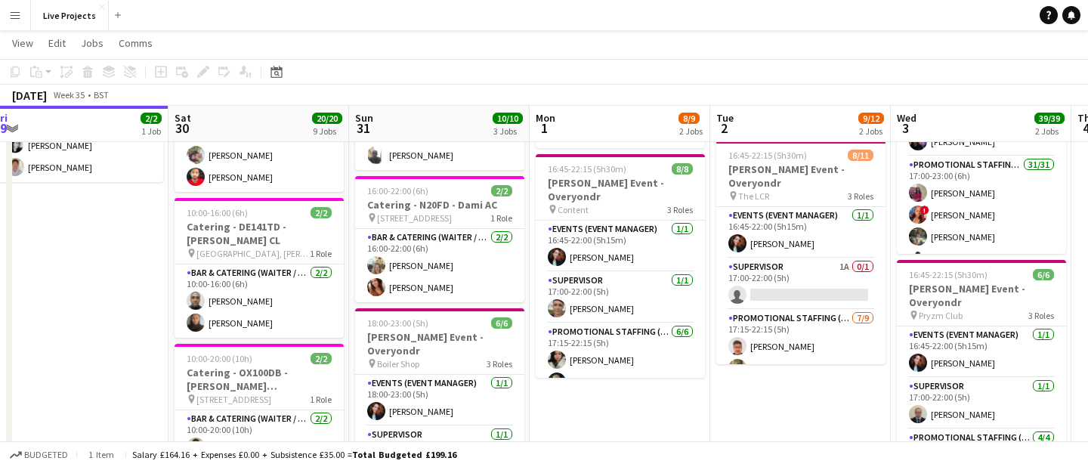
scroll to position [34, 0]
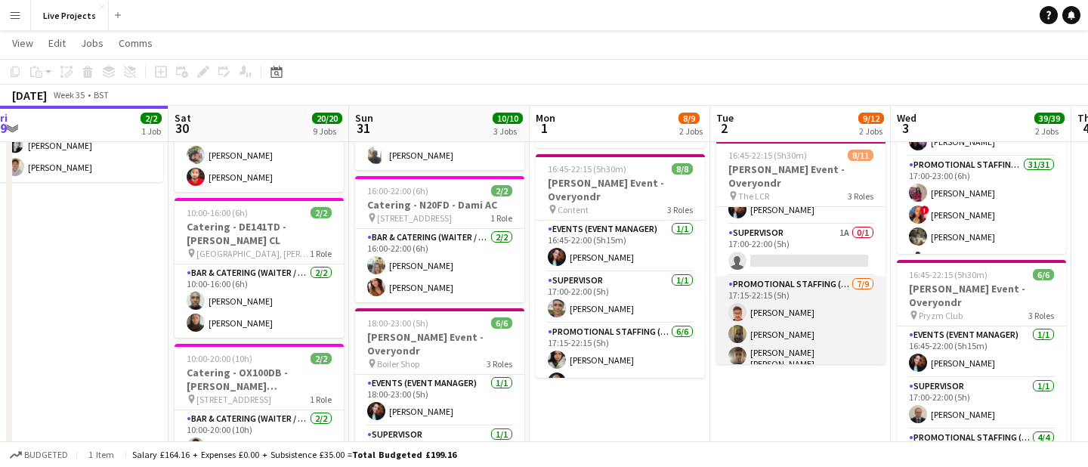
click at [816, 334] on app-card-role "Promotional Staffing (Exhibition Host) [DATE] 17:15-22:15 (5h) [PERSON_NAME] [P…" at bounding box center [800, 391] width 169 height 231
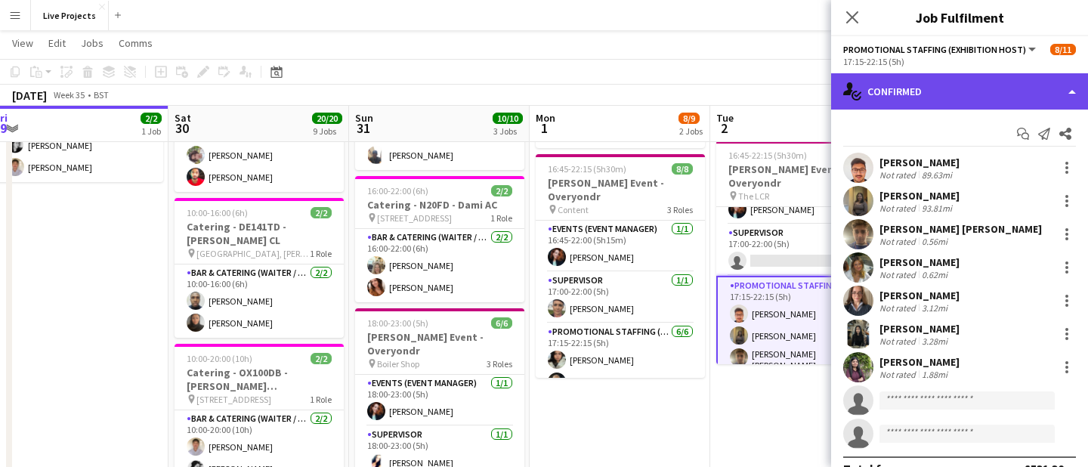
click at [986, 85] on div "single-neutral-actions-check-2 Confirmed" at bounding box center [959, 91] width 257 height 36
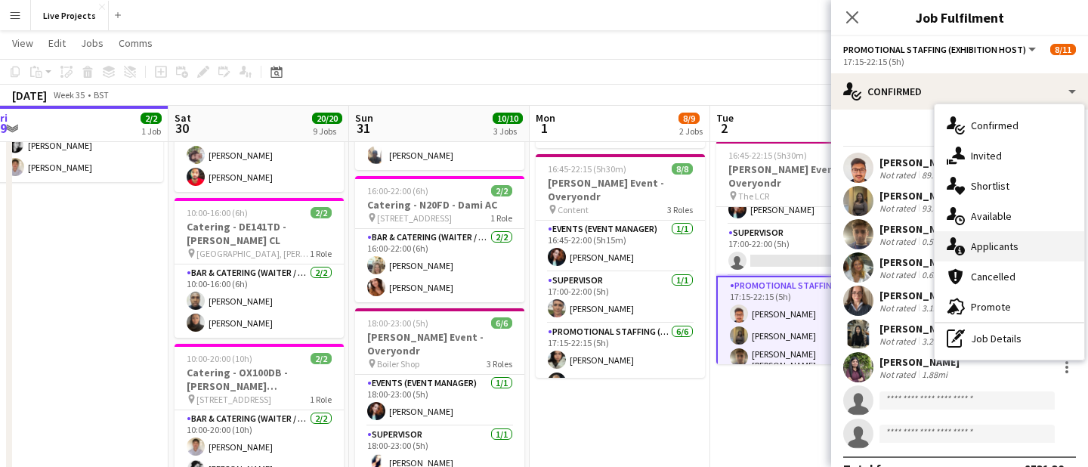
click at [992, 246] on div "single-neutral-actions-information Applicants" at bounding box center [1010, 246] width 150 height 30
